Goal: Task Accomplishment & Management: Manage account settings

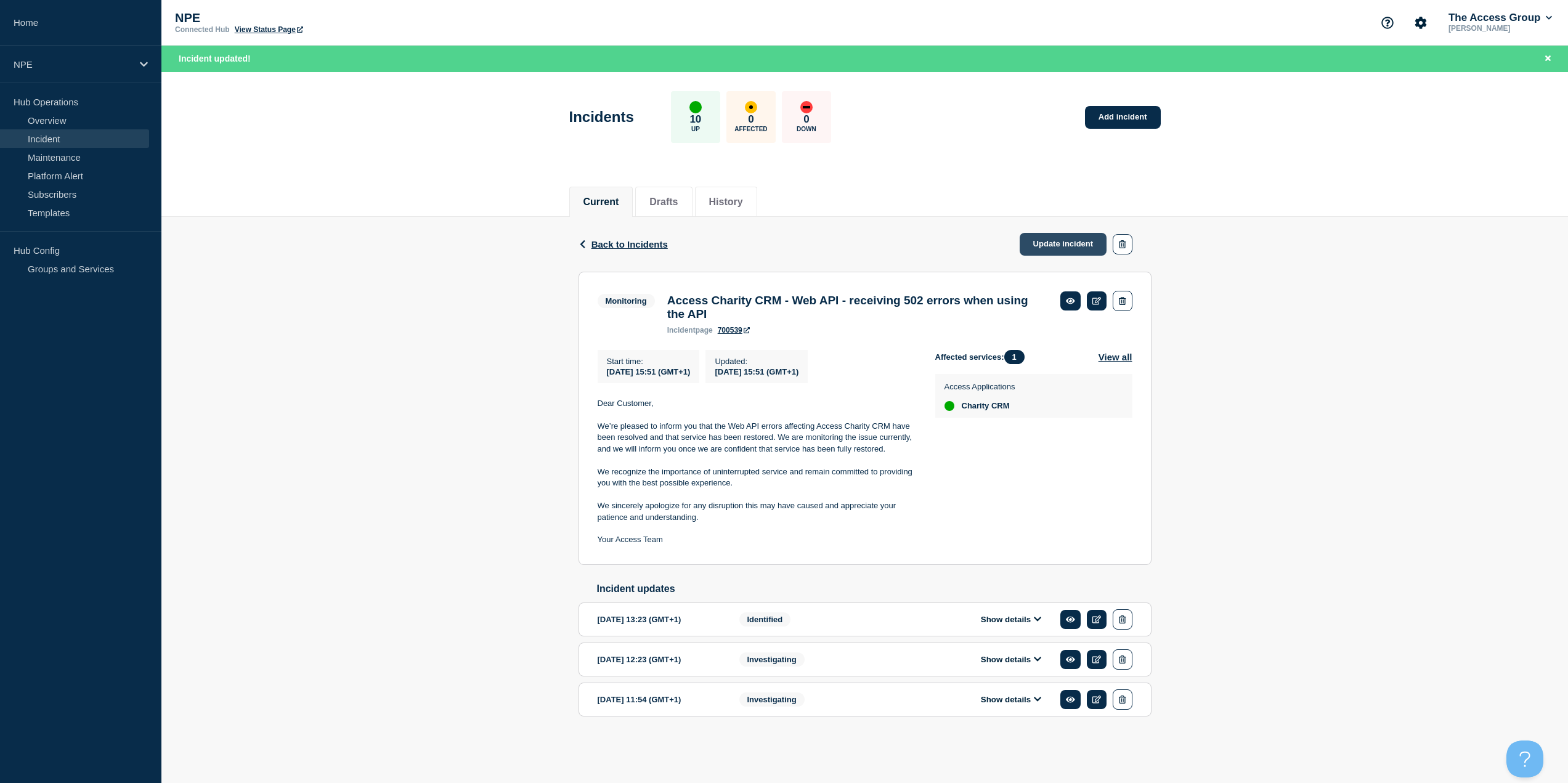
click at [1045, 245] on link "Update incident" at bounding box center [1063, 244] width 88 height 23
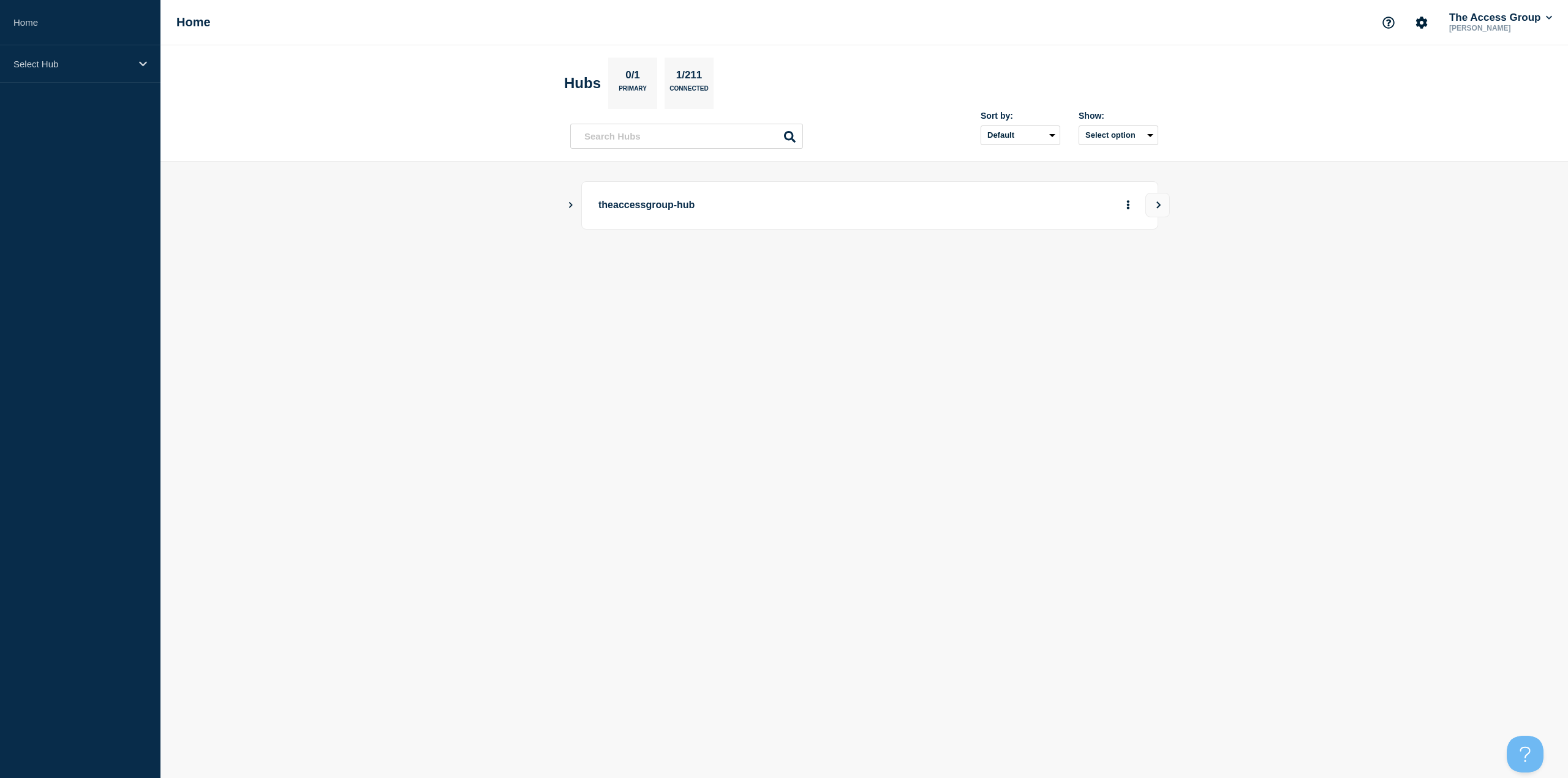
click at [572, 205] on icon "Show Connected Hubs" at bounding box center [570, 205] width 4 height 6
click at [1127, 268] on icon "More actions" at bounding box center [1128, 266] width 4 height 9
click at [1114, 322] on link "View Status Page" at bounding box center [1127, 320] width 90 height 10
click at [1075, 265] on button "See overview" at bounding box center [1085, 266] width 65 height 25
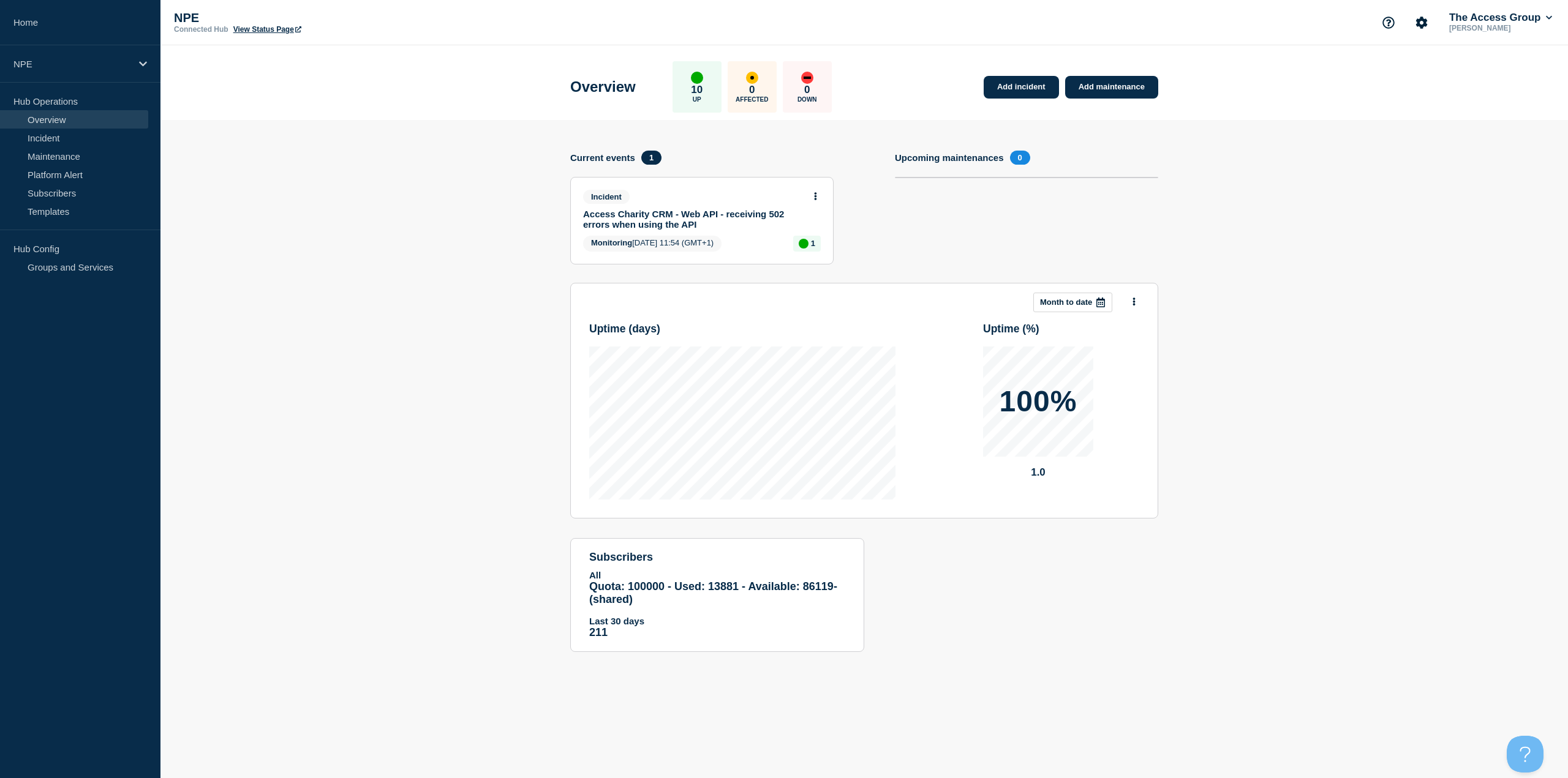
click at [678, 220] on link "Access Charity CRM - Web API - receiving 502 errors when using the API" at bounding box center [694, 219] width 221 height 21
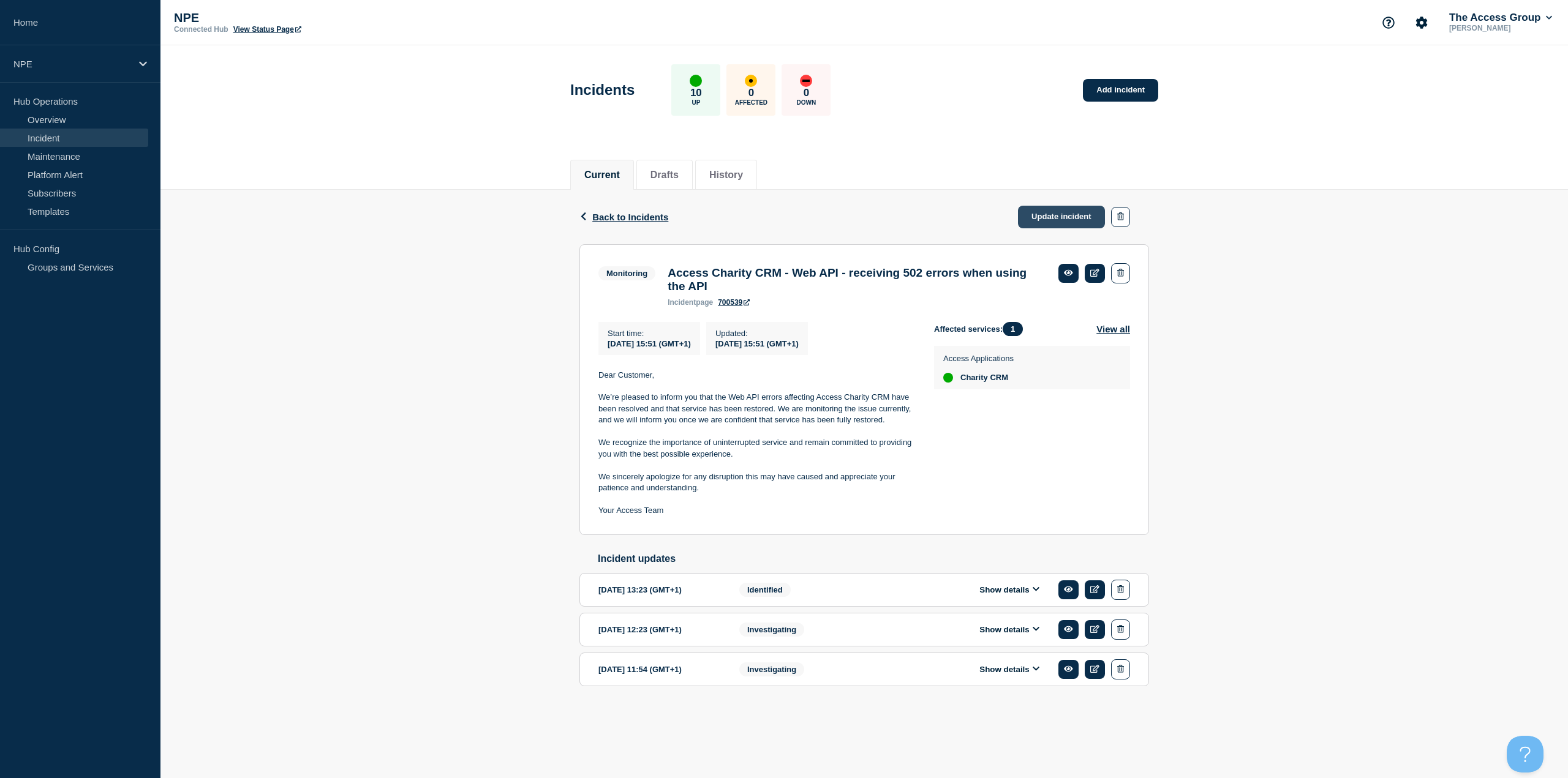
click at [1046, 215] on link "Update incident" at bounding box center [1061, 217] width 87 height 22
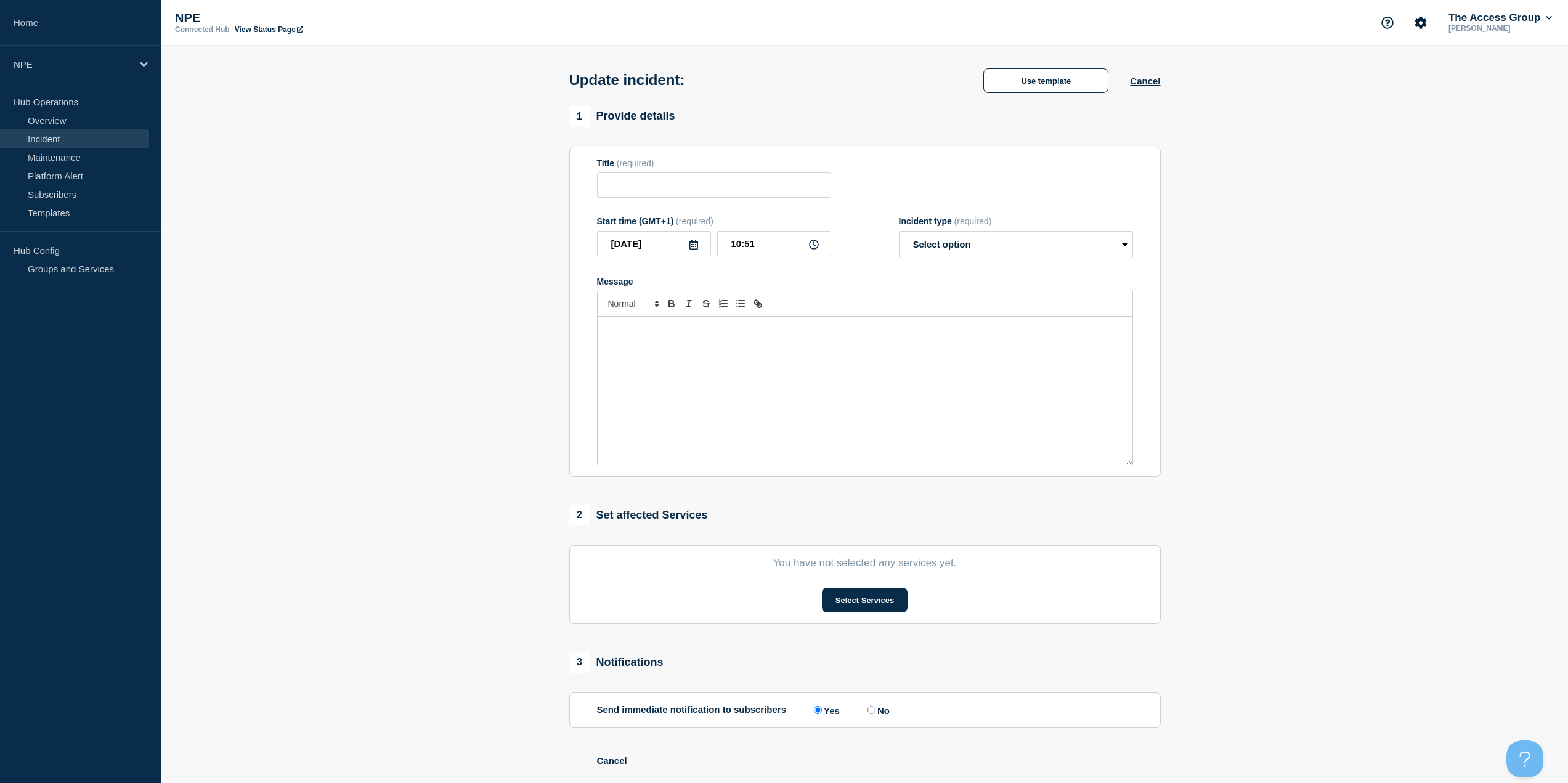
type input "Access Charity CRM - Web API - receiving 502 errors when using the API"
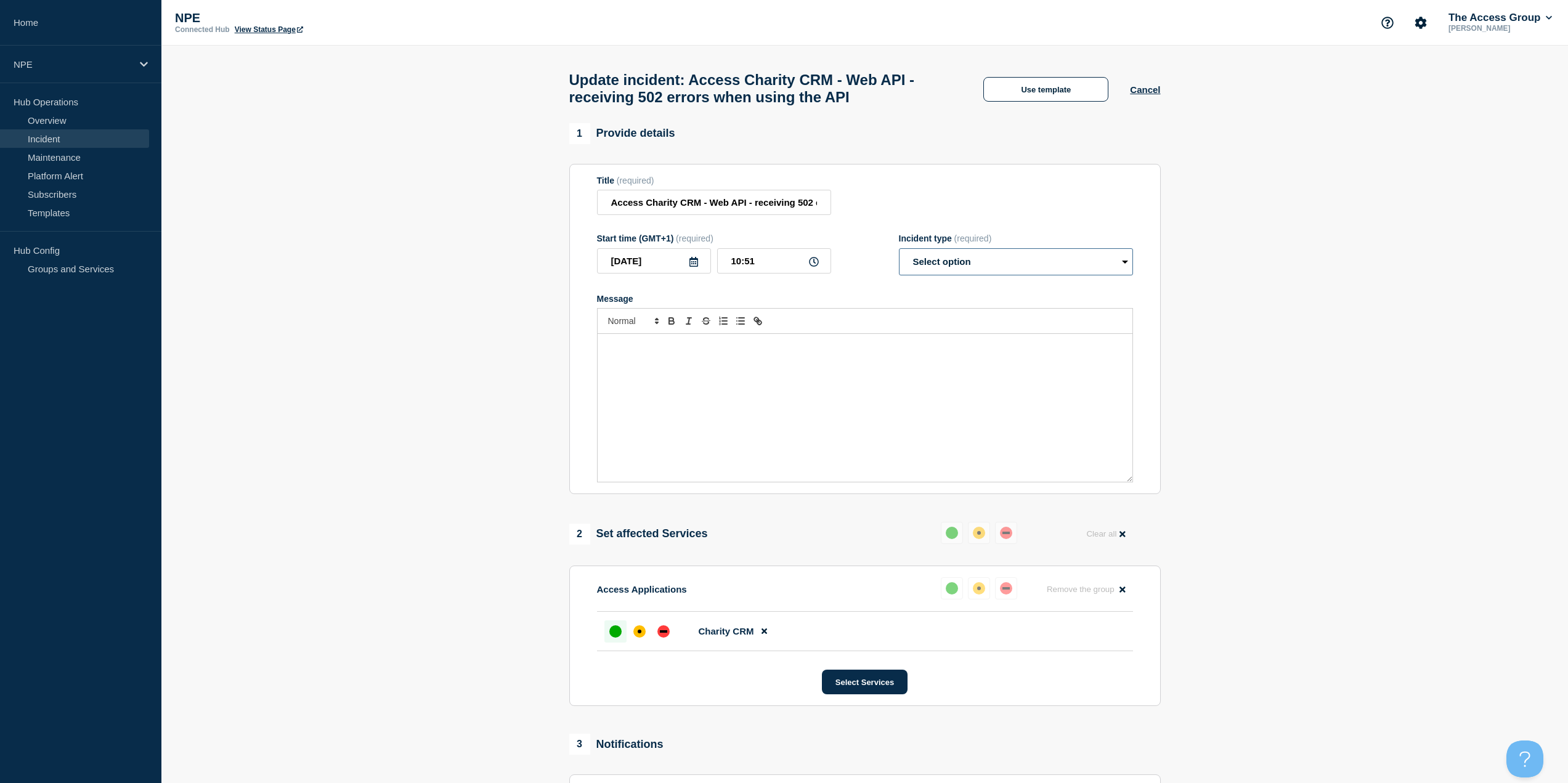
click at [978, 270] on select "Select option Investigating Identified Monitoring Resolved" at bounding box center [1016, 262] width 234 height 27
click at [1018, 99] on button "Use template" at bounding box center [1046, 89] width 125 height 25
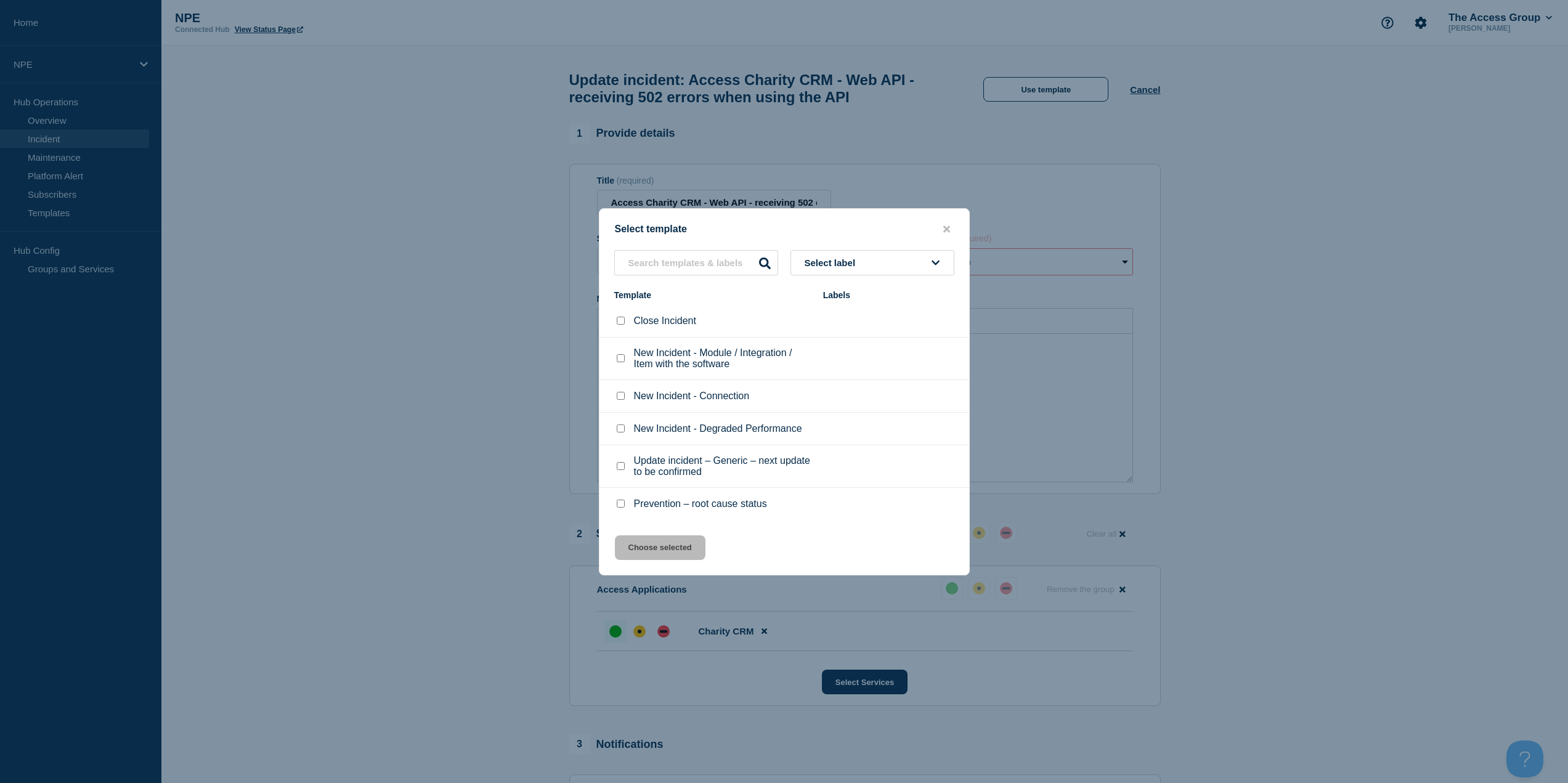
click at [619, 322] on input "Close Incident checkbox" at bounding box center [621, 321] width 8 height 8
checkbox input "true"
click at [667, 549] on button "Choose selected" at bounding box center [660, 547] width 91 height 25
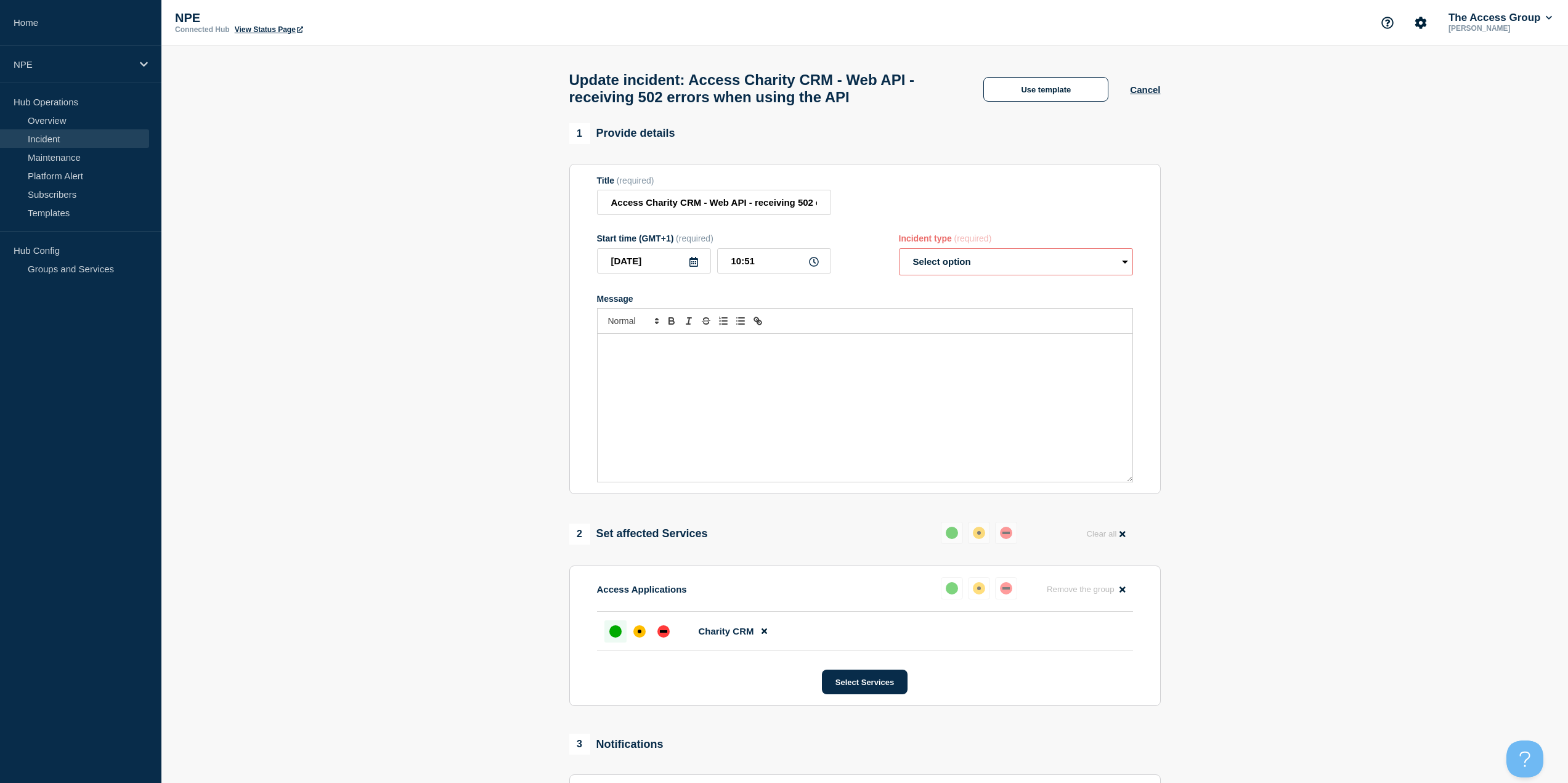
select select "resolved"
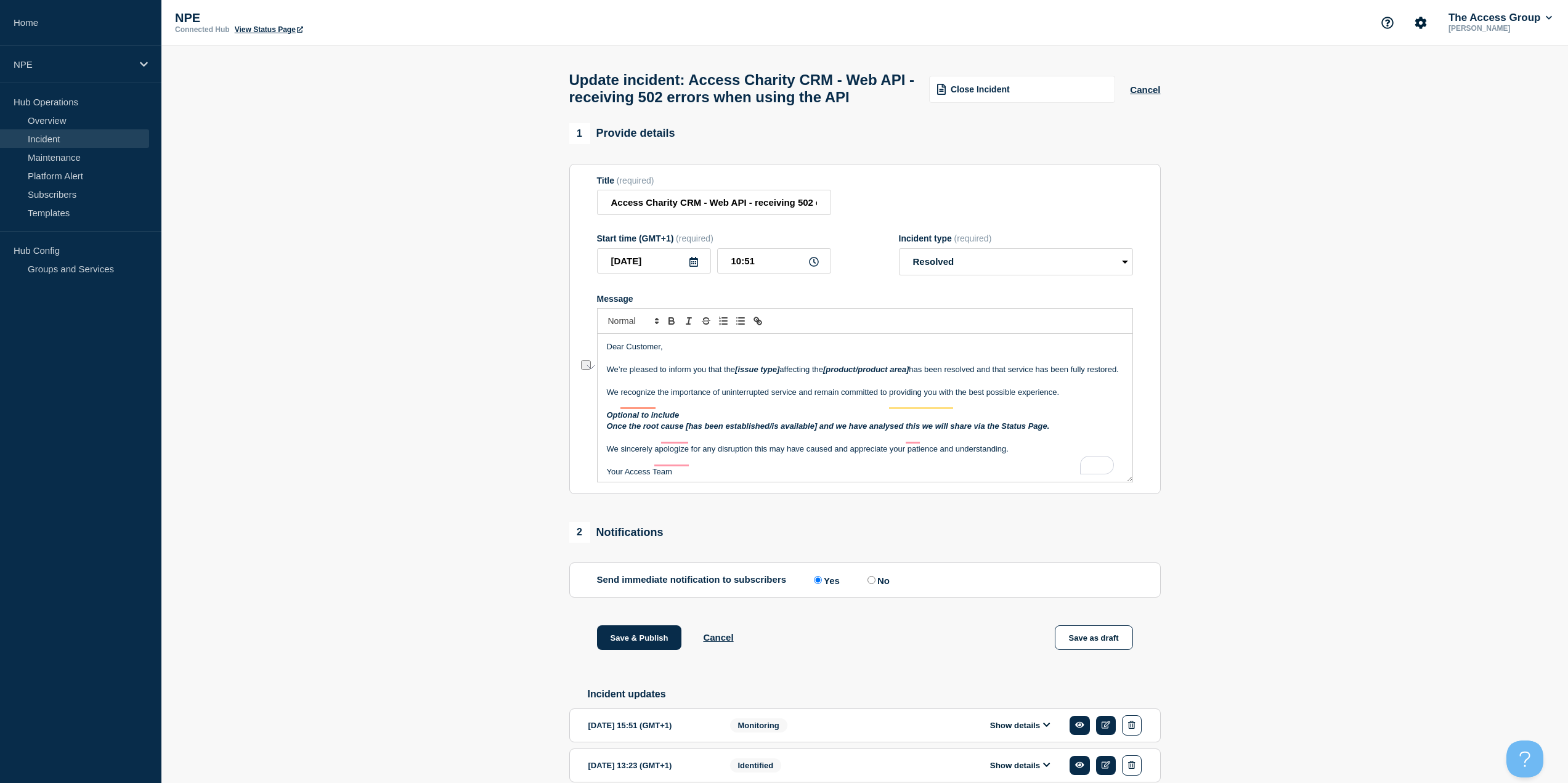
drag, startPoint x: 784, startPoint y: 397, endPoint x: 734, endPoint y: 391, distance: 50.4
click at [734, 375] on p "We’re pleased to inform you that the [issue type] affecting the [product/produc…" at bounding box center [865, 369] width 517 height 11
drag, startPoint x: 893, startPoint y: 394, endPoint x: 803, endPoint y: 396, distance: 90.0
click at [803, 375] on p "We’re pleased to inform you that the errors affecting the [product/product area…" at bounding box center [865, 369] width 517 height 11
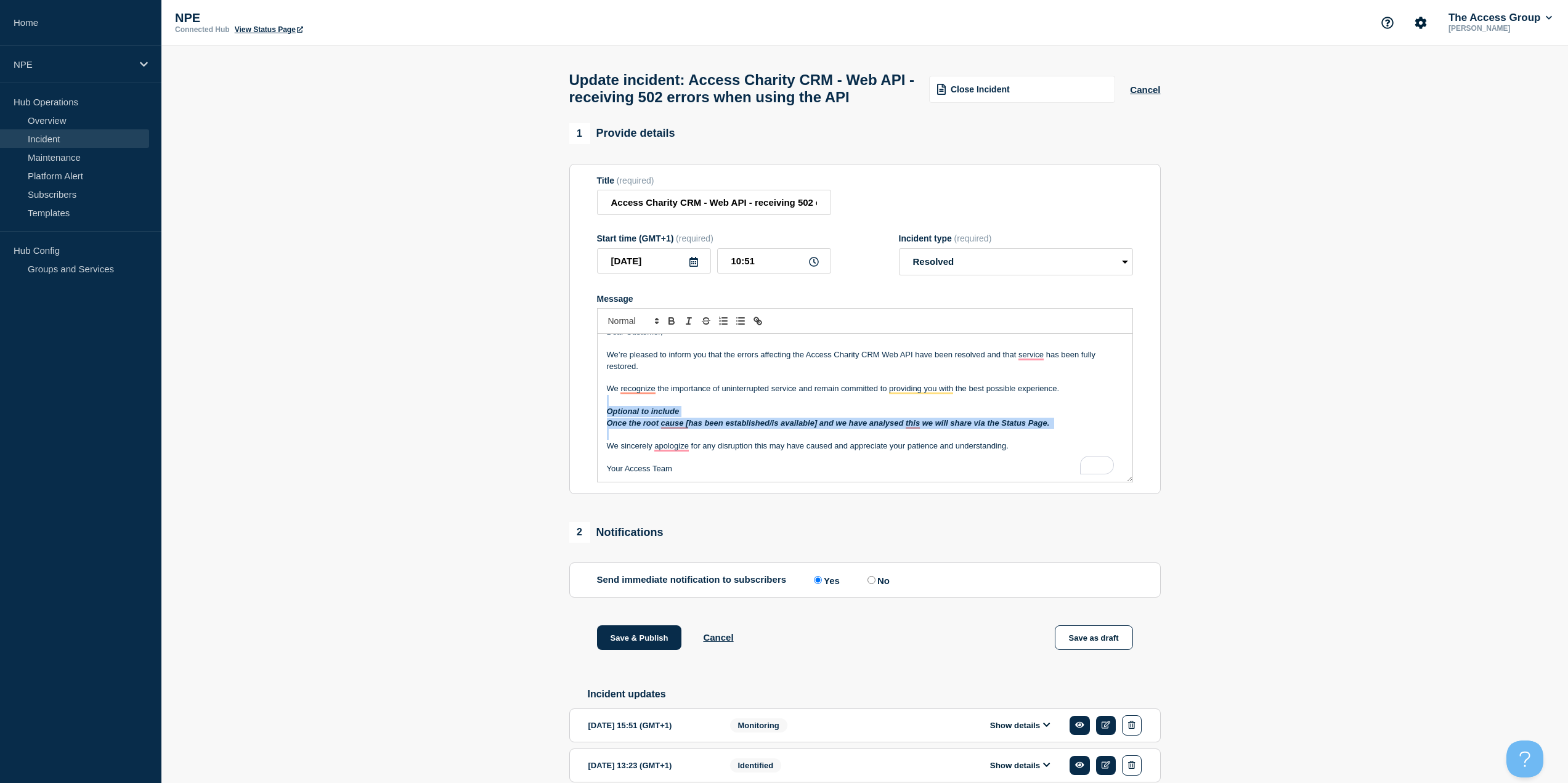
drag, startPoint x: 678, startPoint y: 462, endPoint x: 601, endPoint y: 429, distance: 83.8
click at [601, 429] on div "Dear Customer, We’re pleased to inform you that the errors affecting the Access…" at bounding box center [865, 408] width 535 height 148
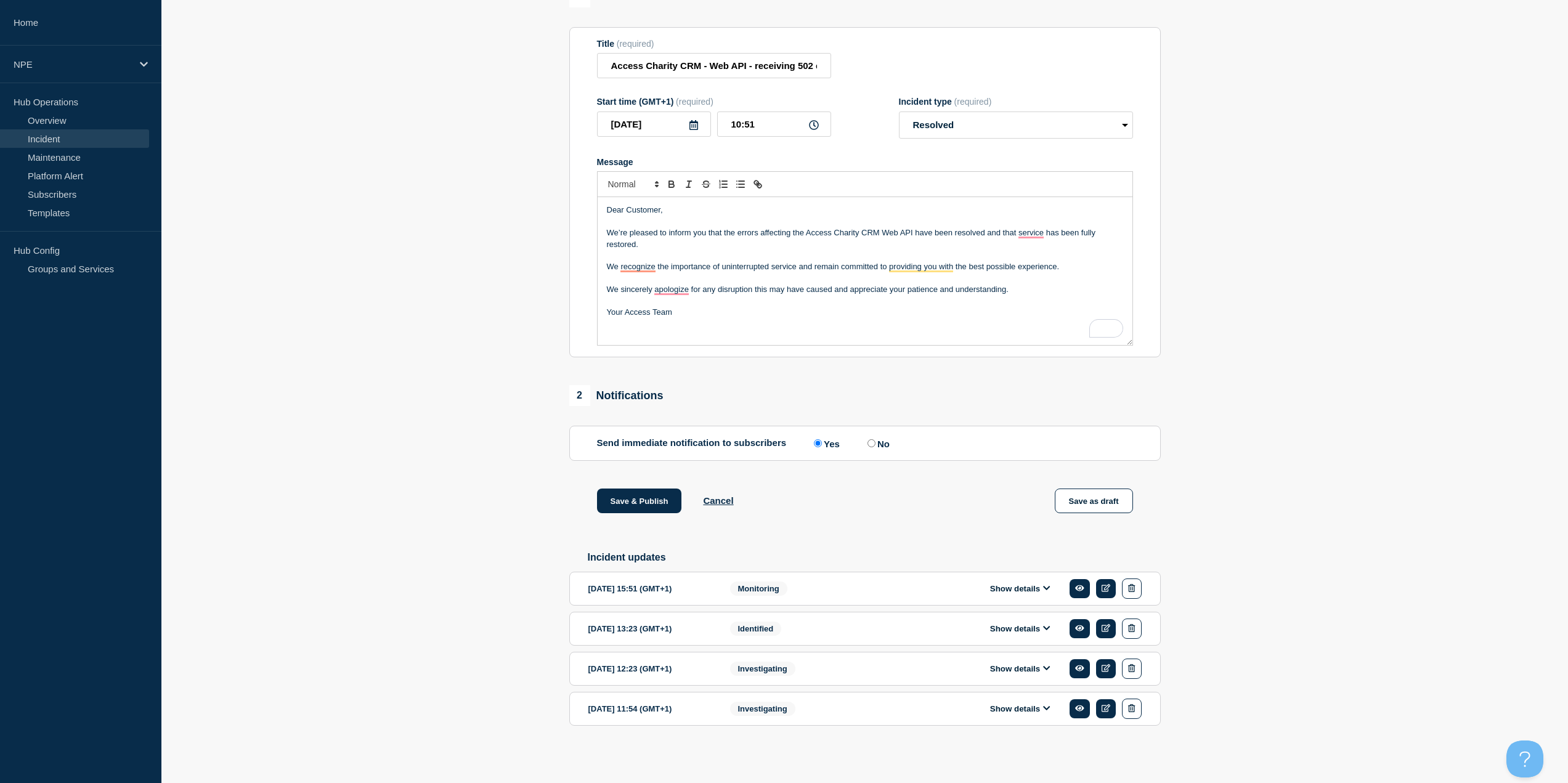
scroll to position [167, 0]
click at [658, 498] on button "Save & Publish" at bounding box center [640, 501] width 85 height 25
